Goal: Task Accomplishment & Management: Manage account settings

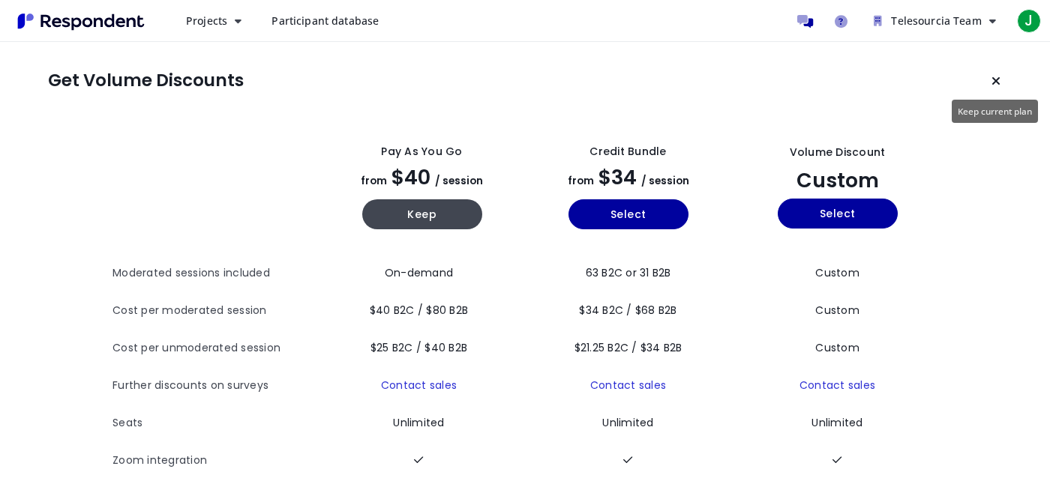
click at [998, 79] on icon "Keep current plan" at bounding box center [995, 81] width 9 height 12
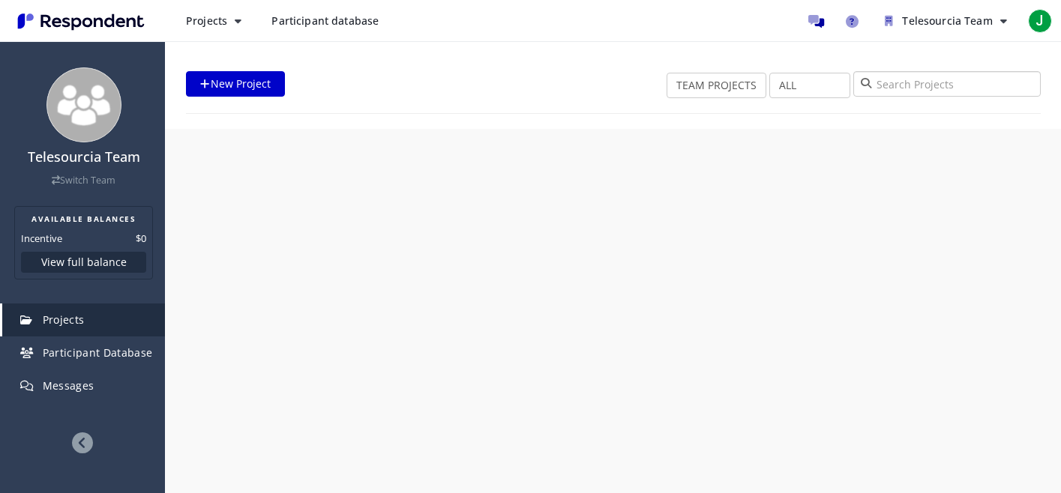
click at [994, 79] on input "search" at bounding box center [946, 83] width 187 height 25
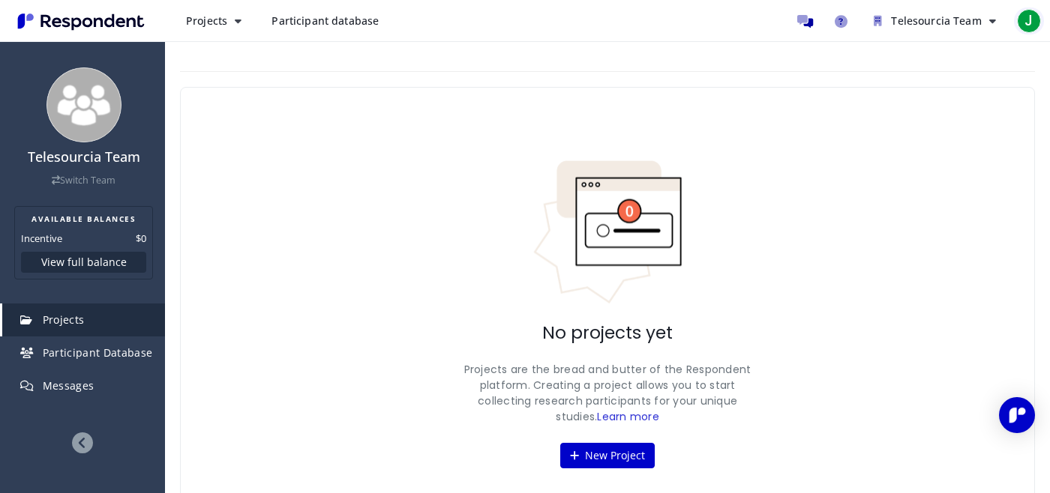
click at [1037, 19] on span "J" at bounding box center [1029, 21] width 24 height 24
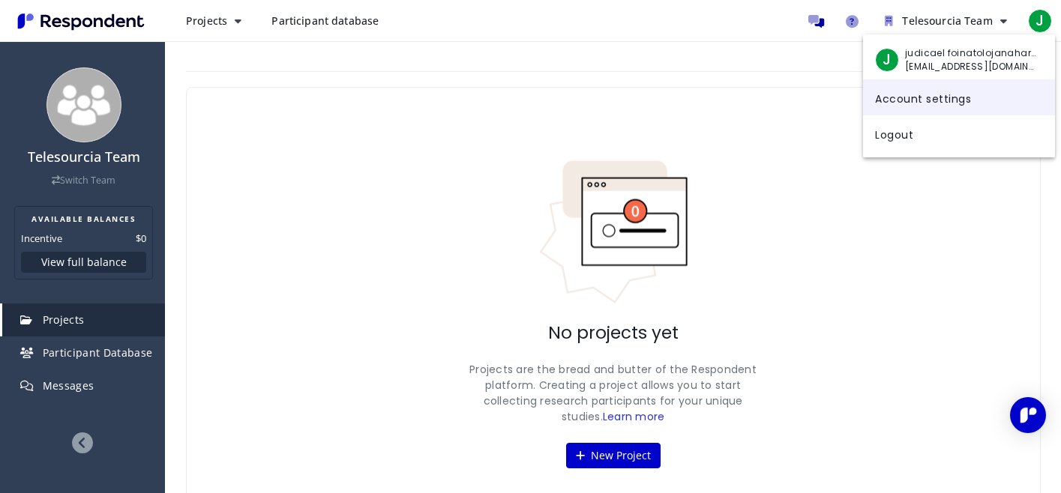
click at [910, 98] on link "Account settings" at bounding box center [959, 97] width 192 height 36
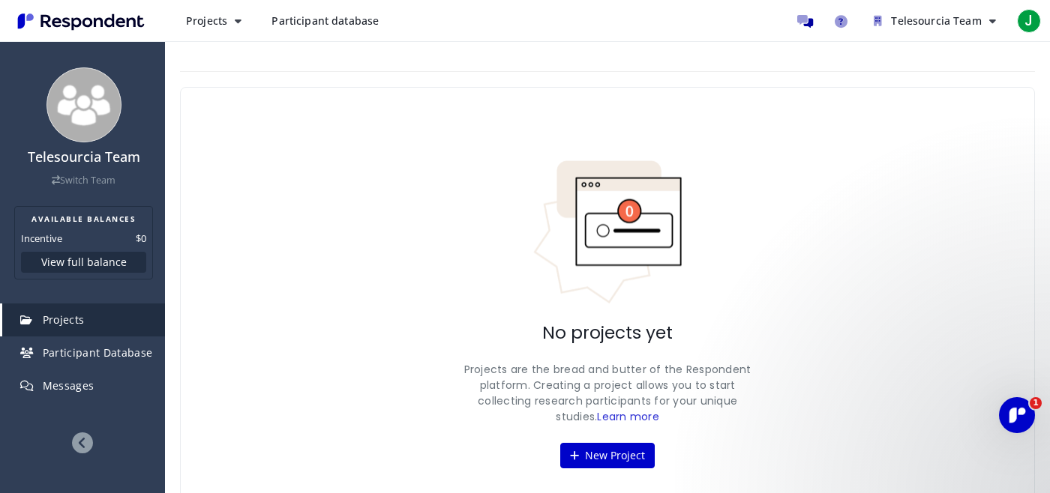
click at [1011, 22] on ul "Telesourcia Team Available Balances Incentive $0 Balances Plans Billing history…" at bounding box center [917, 21] width 254 height 30
click at [1030, 13] on span "J" at bounding box center [1029, 21] width 24 height 24
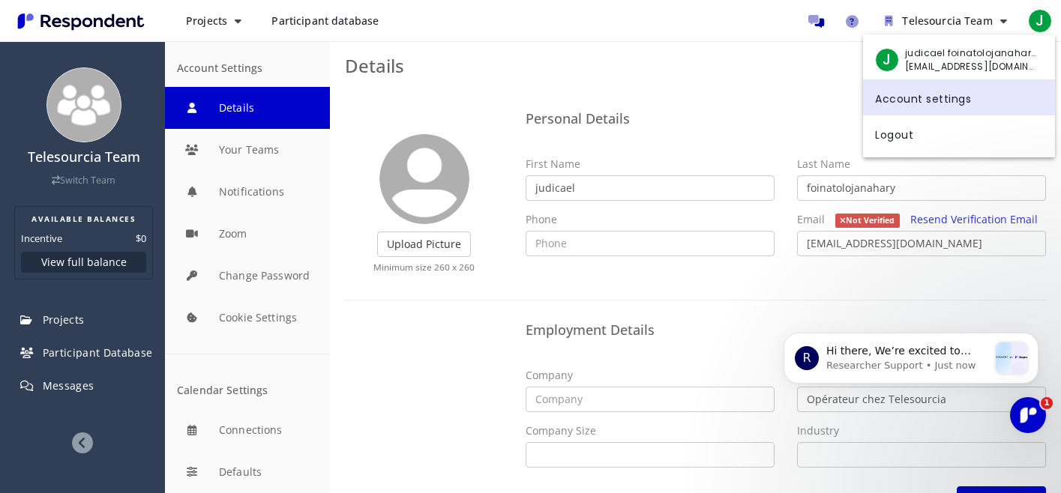
click at [916, 97] on link "Account settings" at bounding box center [959, 97] width 192 height 36
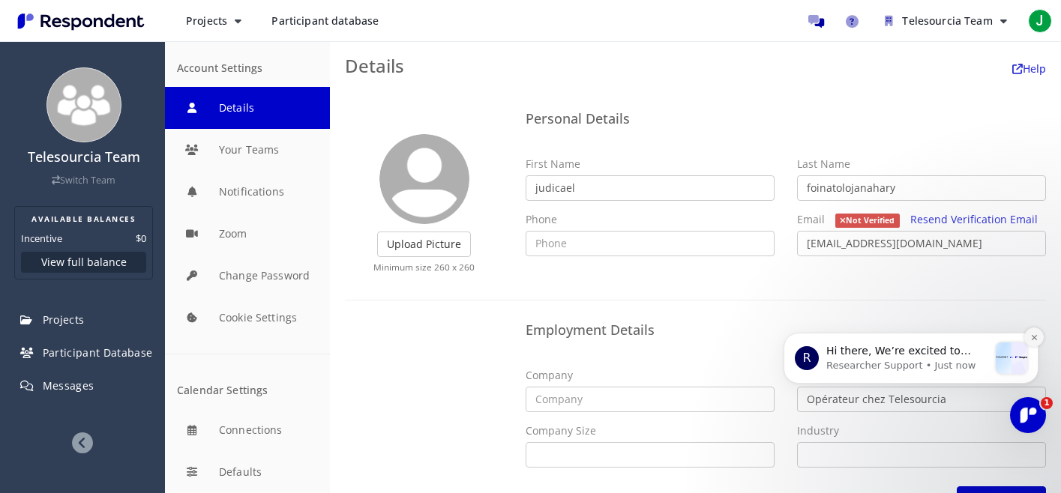
click at [1036, 337] on icon "Dismiss notification" at bounding box center [1034, 338] width 8 height 8
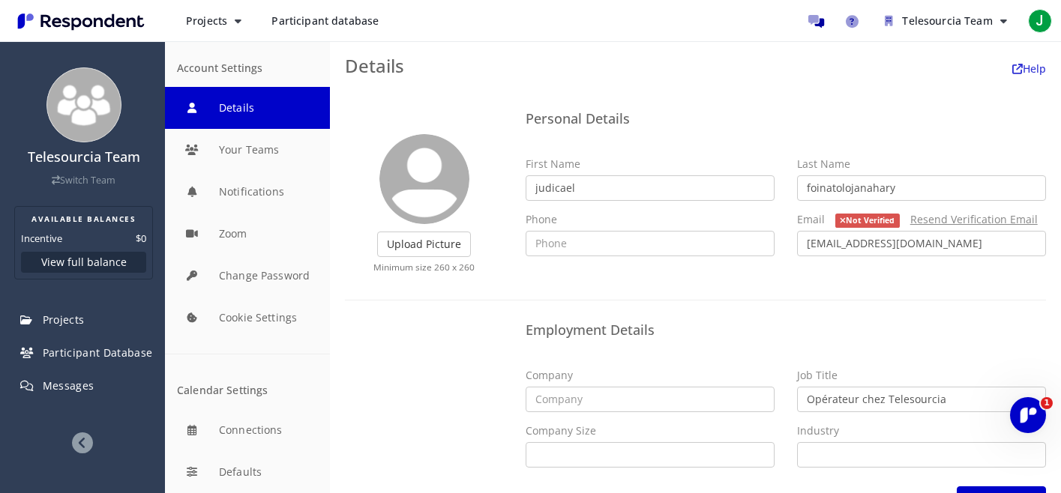
click at [942, 220] on link "Resend Verification Email" at bounding box center [973, 219] width 127 height 14
click at [969, 222] on link "Resend Verification Email" at bounding box center [973, 219] width 127 height 14
